Goal: Information Seeking & Learning: Learn about a topic

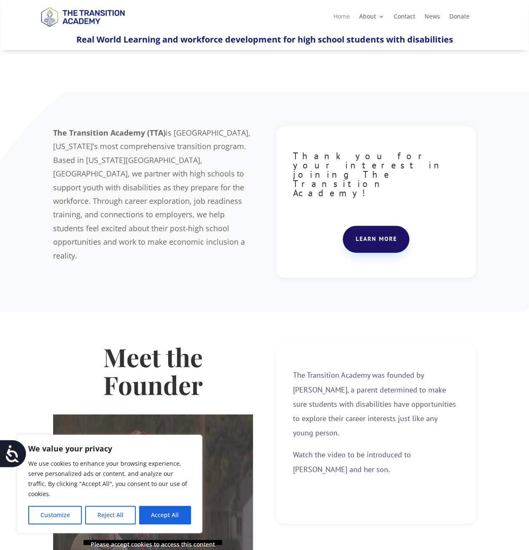
click at [341, 16] on link "Home" at bounding box center [341, 17] width 16 height 9
click at [361, 19] on link "About" at bounding box center [371, 17] width 25 height 9
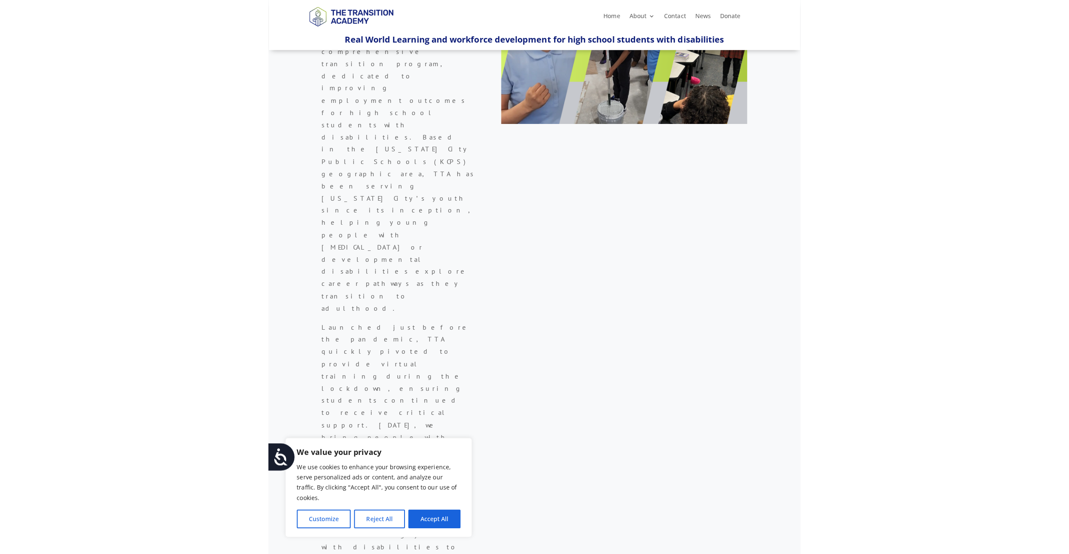
scroll to position [253, 0]
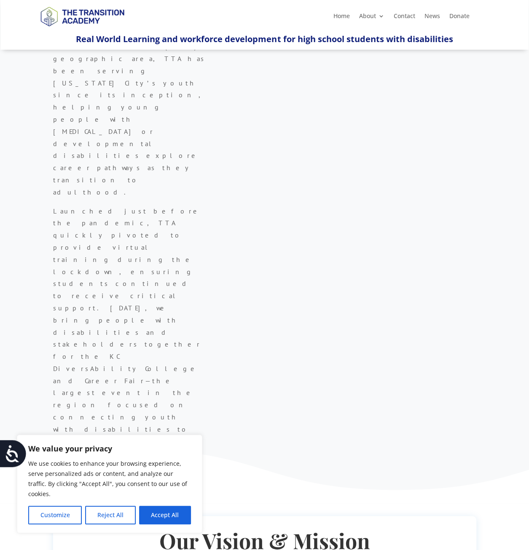
drag, startPoint x: 187, startPoint y: 298, endPoint x: 65, endPoint y: 278, distance: 124.3
copy p "Our mission is to make economic inclusion a reality for youth with disabilities…"
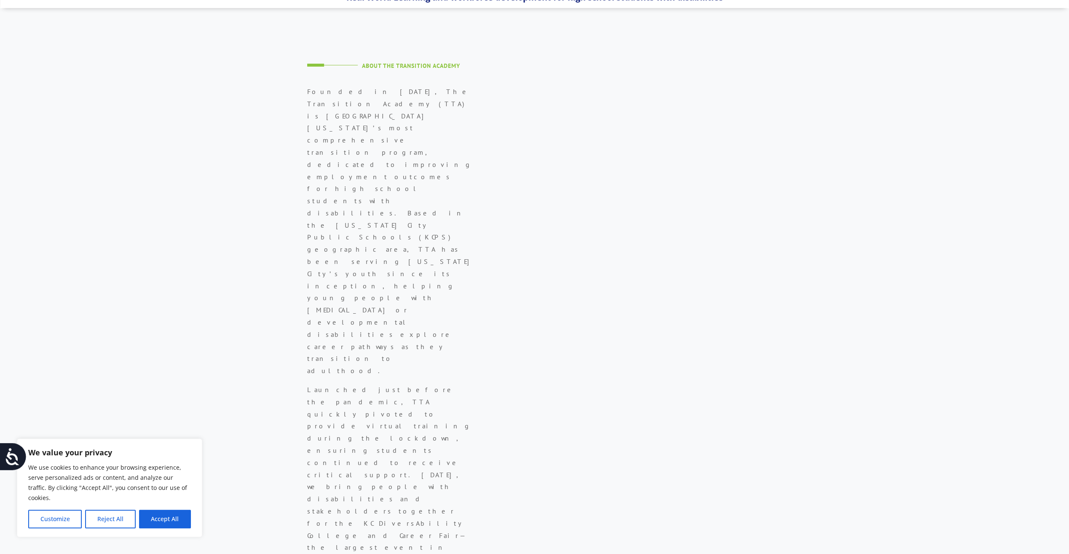
scroll to position [0, 0]
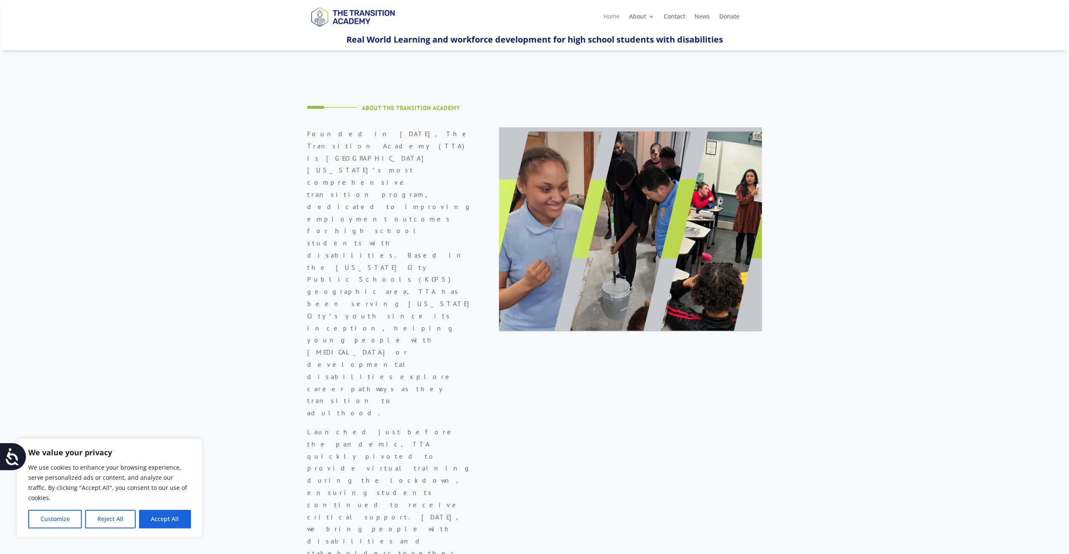
click at [528, 17] on link "Home" at bounding box center [611, 17] width 16 height 9
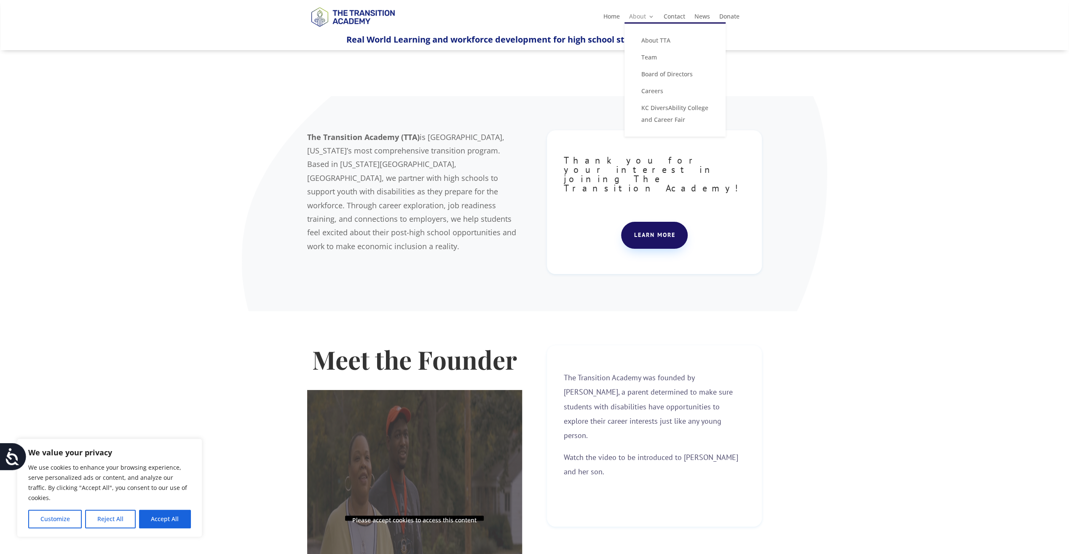
click at [651, 13] on link "About" at bounding box center [641, 17] width 25 height 9
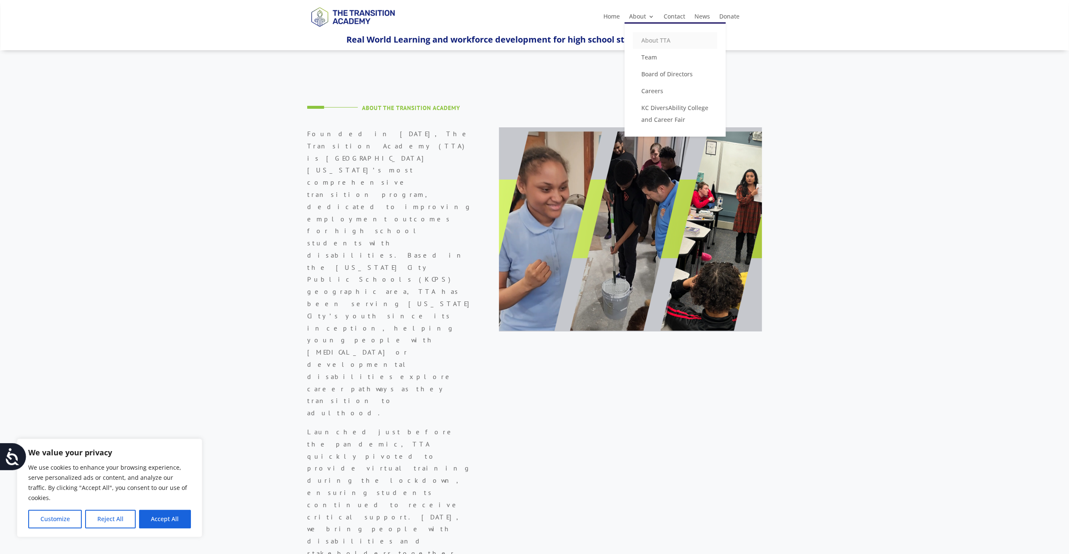
click at [645, 42] on link "About TTA" at bounding box center [675, 40] width 84 height 17
